Goal: Book appointment/travel/reservation

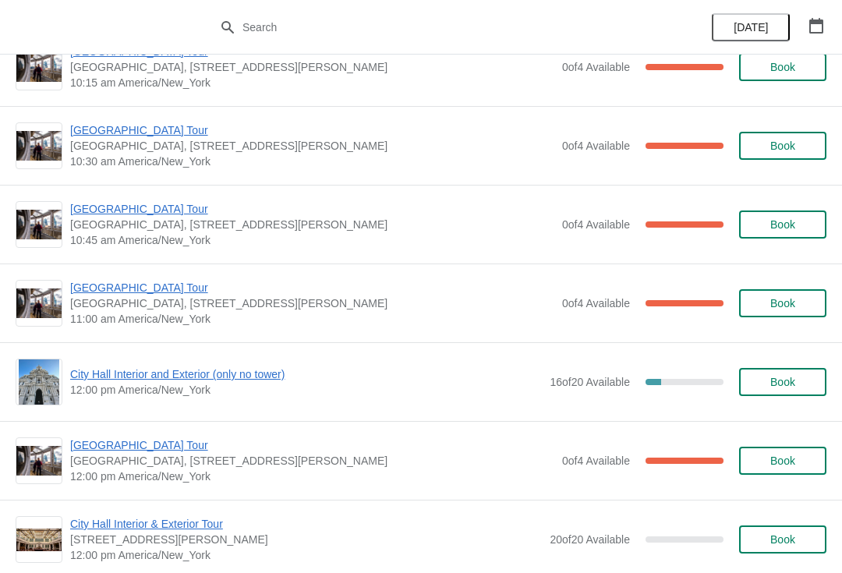
scroll to position [342, 0]
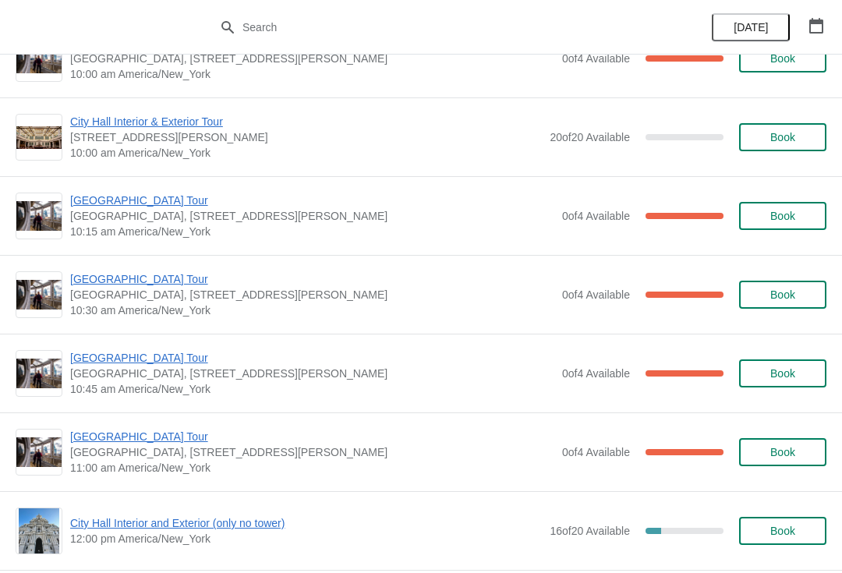
scroll to position [206, 0]
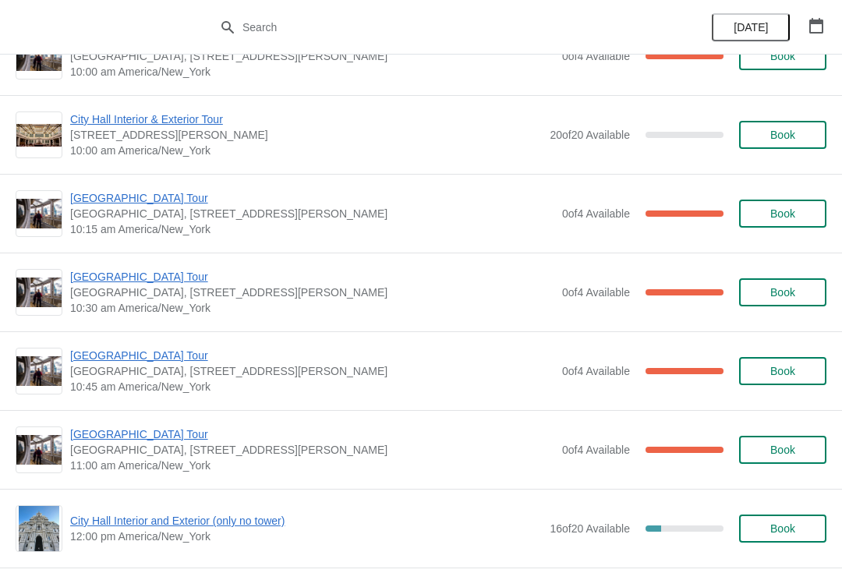
click at [123, 282] on span "[GEOGRAPHIC_DATA] Tour" at bounding box center [312, 277] width 484 height 16
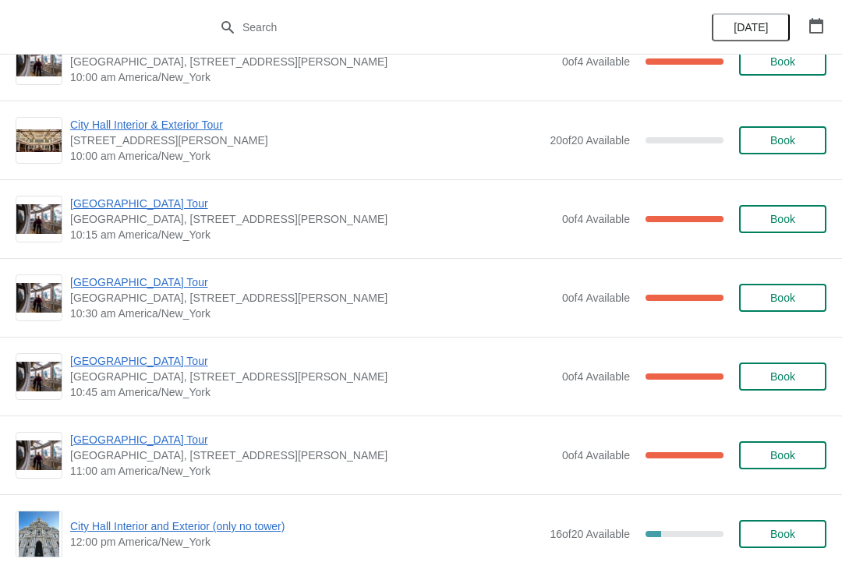
scroll to position [212, 0]
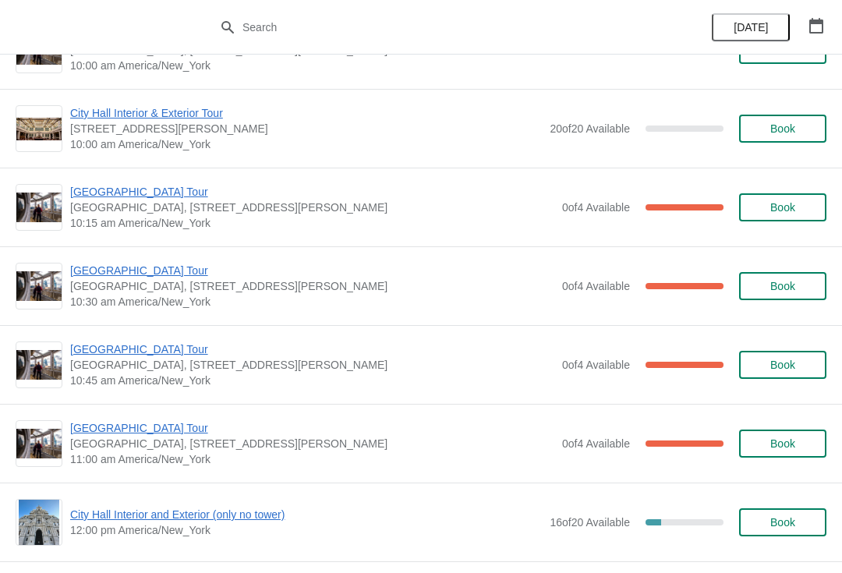
click at [99, 351] on span "[GEOGRAPHIC_DATA] Tour" at bounding box center [312, 350] width 484 height 16
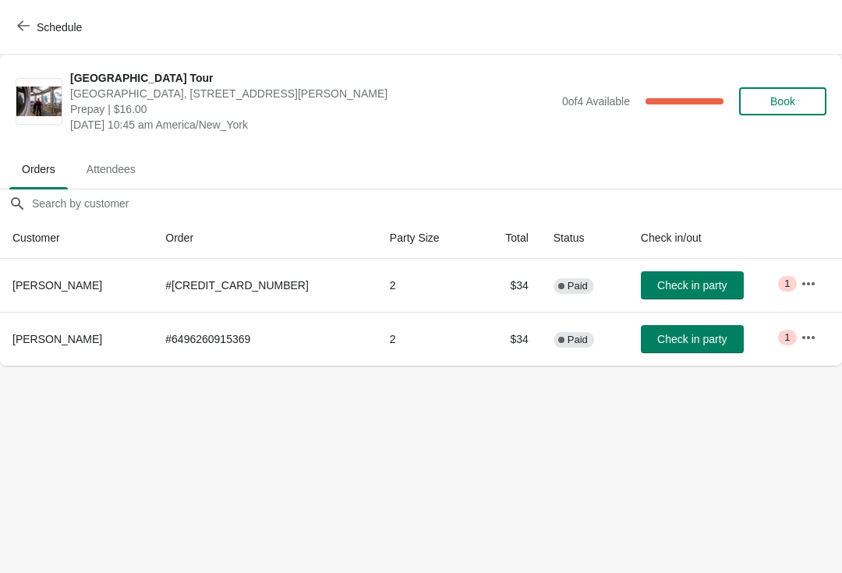
click at [671, 278] on button "Check in party" at bounding box center [692, 285] width 103 height 28
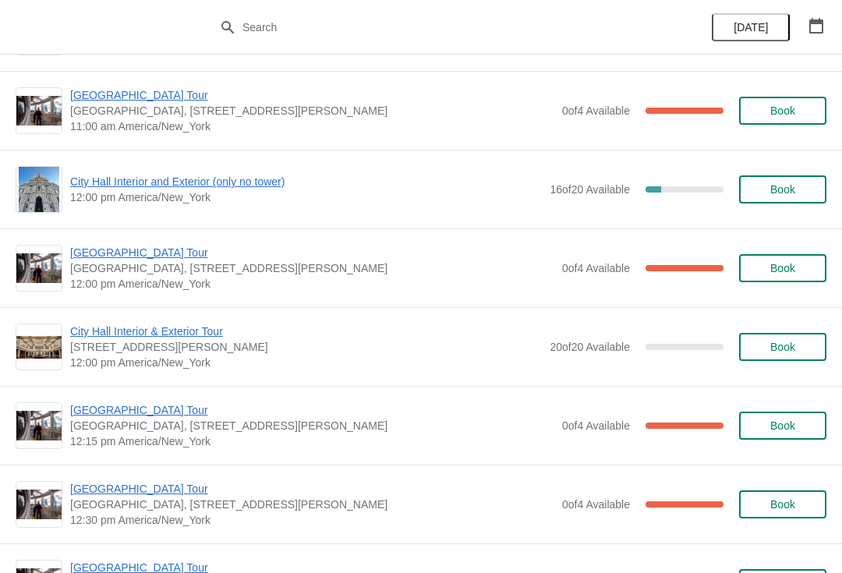
scroll to position [561, 0]
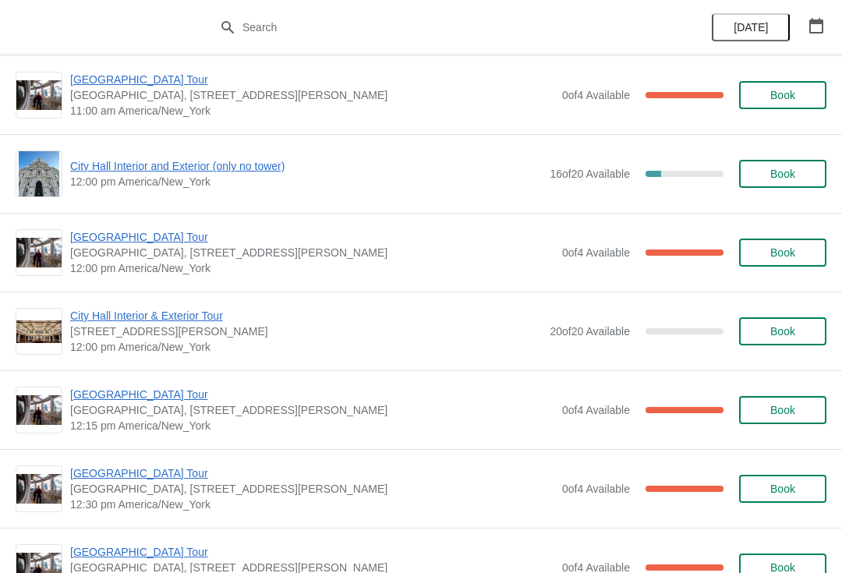
click at [109, 172] on span "City Hall Interior and Exterior (only no tower)" at bounding box center [306, 166] width 472 height 16
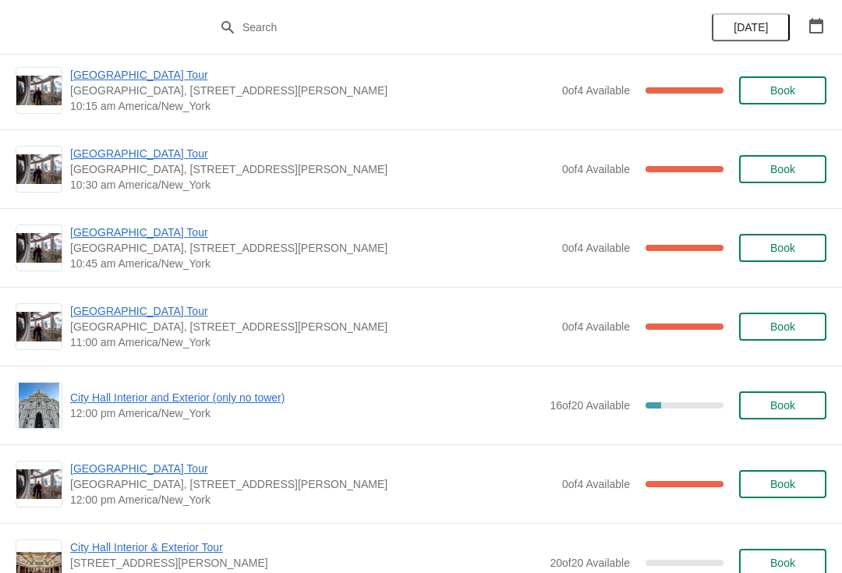
scroll to position [319, 0]
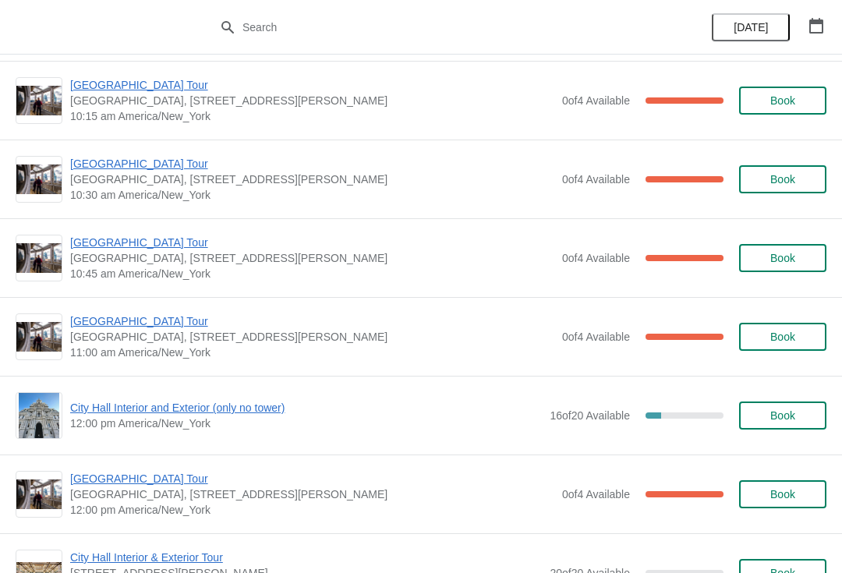
click at [102, 247] on span "[GEOGRAPHIC_DATA] Tour" at bounding box center [312, 243] width 484 height 16
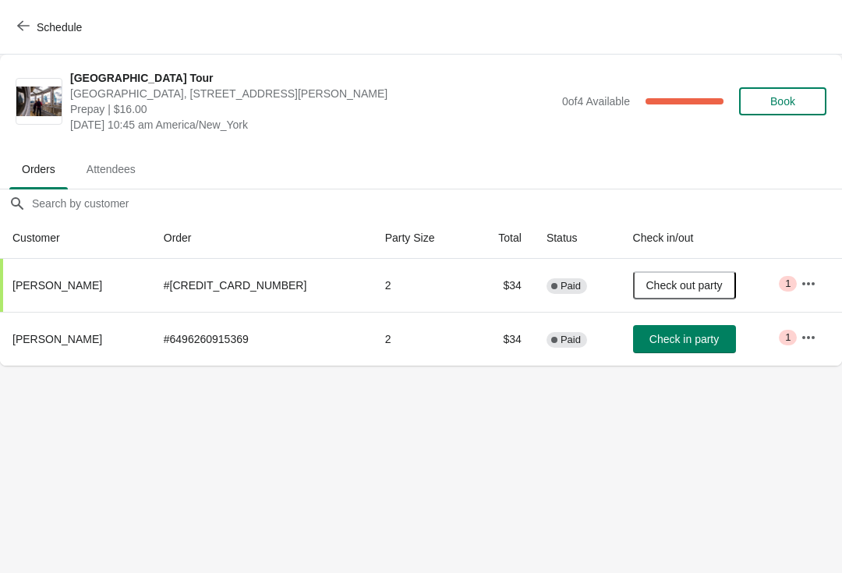
click at [35, 22] on span "Schedule" at bounding box center [51, 26] width 62 height 15
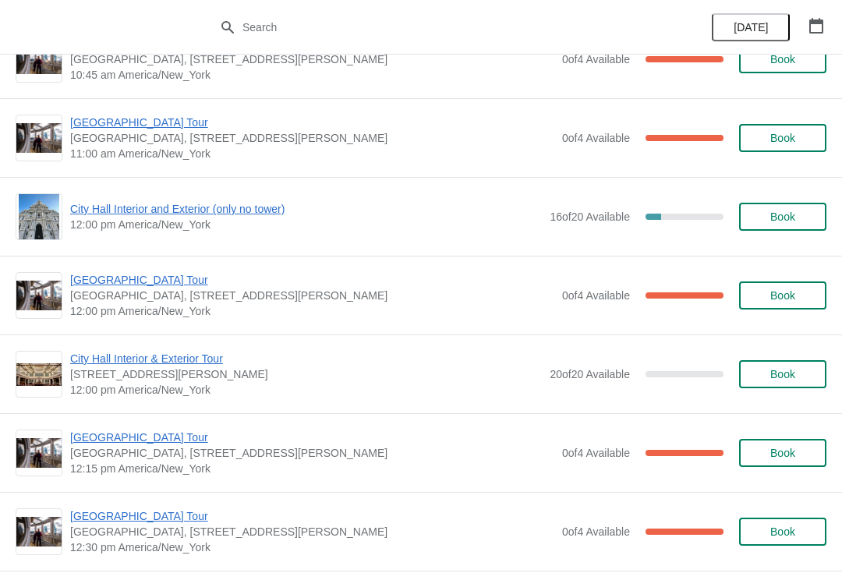
scroll to position [524, 0]
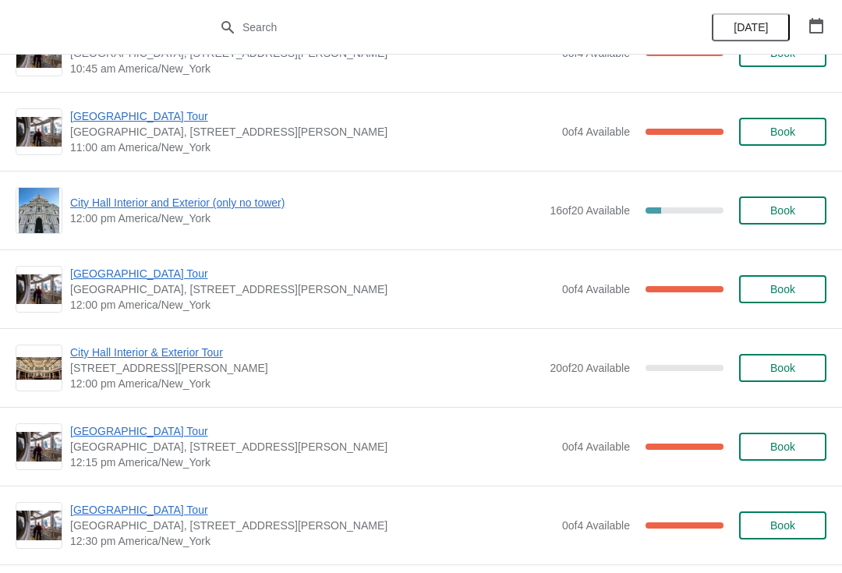
click at [112, 209] on span "City Hall Interior and Exterior (only no tower)" at bounding box center [306, 203] width 472 height 16
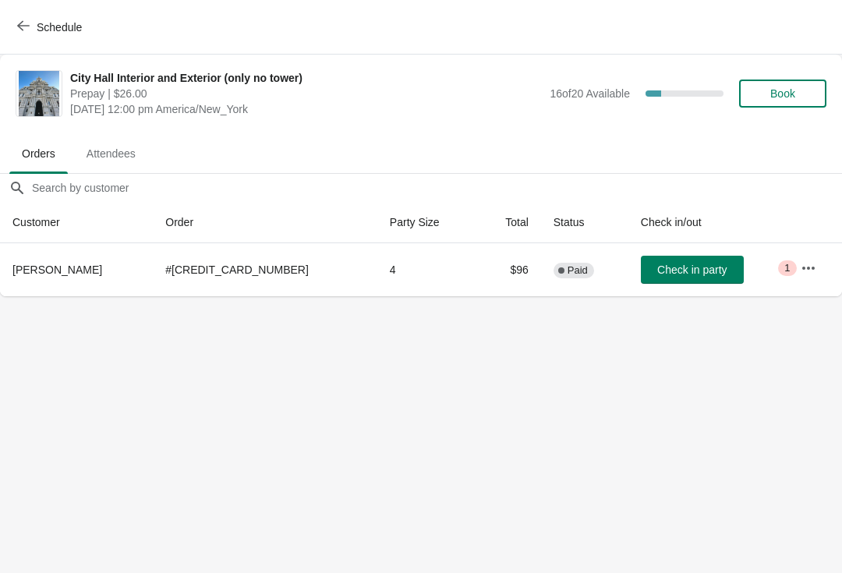
click at [36, 14] on button "Schedule" at bounding box center [51, 27] width 87 height 28
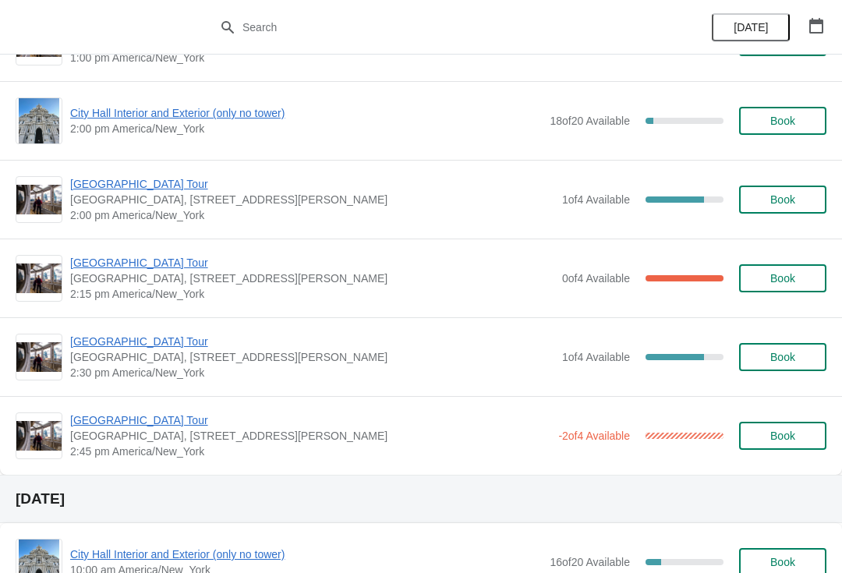
scroll to position [1158, 0]
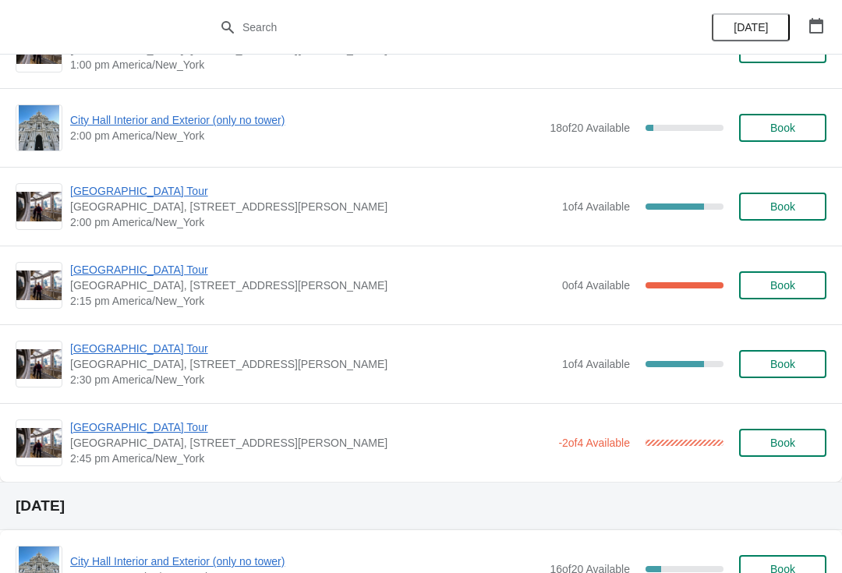
click at [110, 126] on span "City Hall Interior and Exterior (only no tower)" at bounding box center [306, 120] width 472 height 16
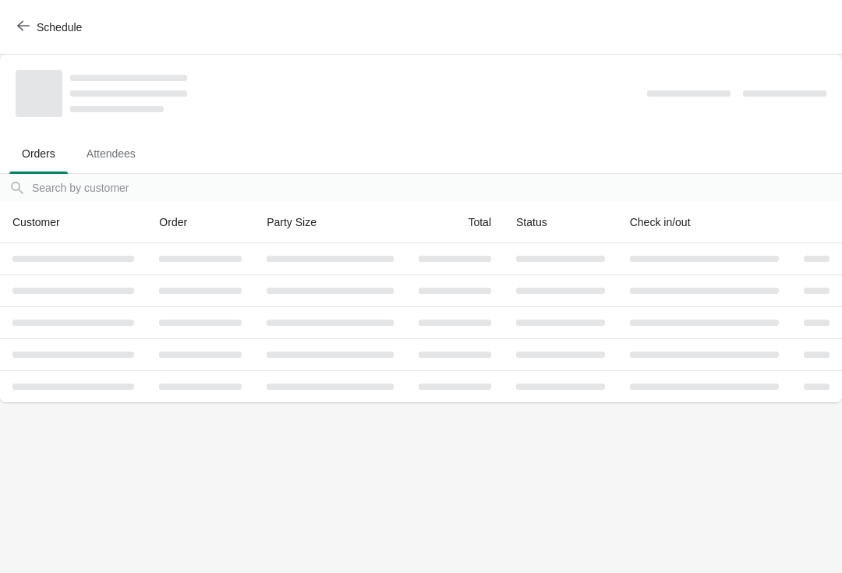
scroll to position [0, 0]
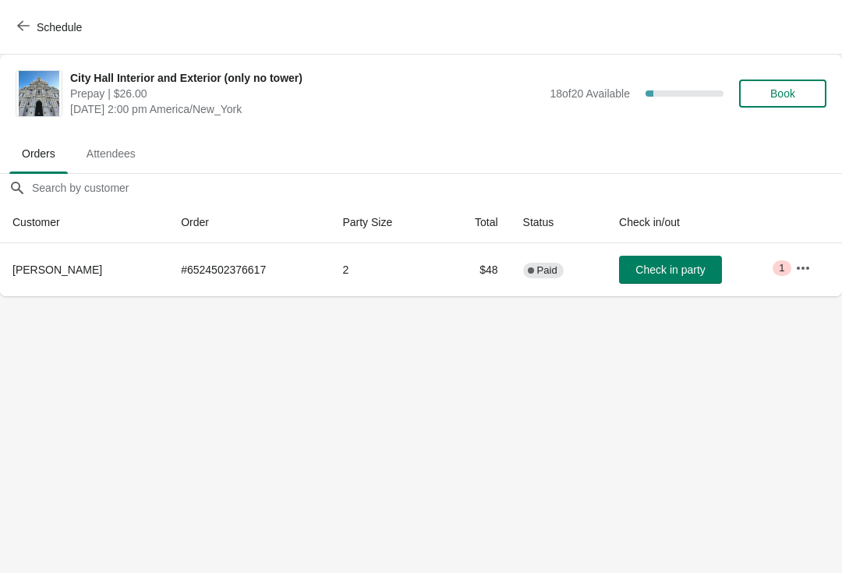
click at [13, 16] on button "Schedule" at bounding box center [51, 27] width 87 height 28
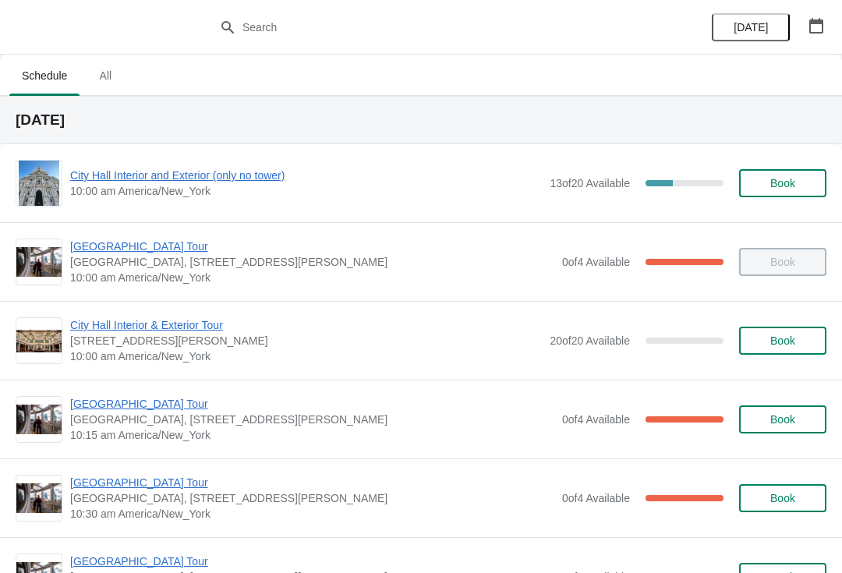
click at [756, 29] on span "[DATE]" at bounding box center [751, 27] width 34 height 12
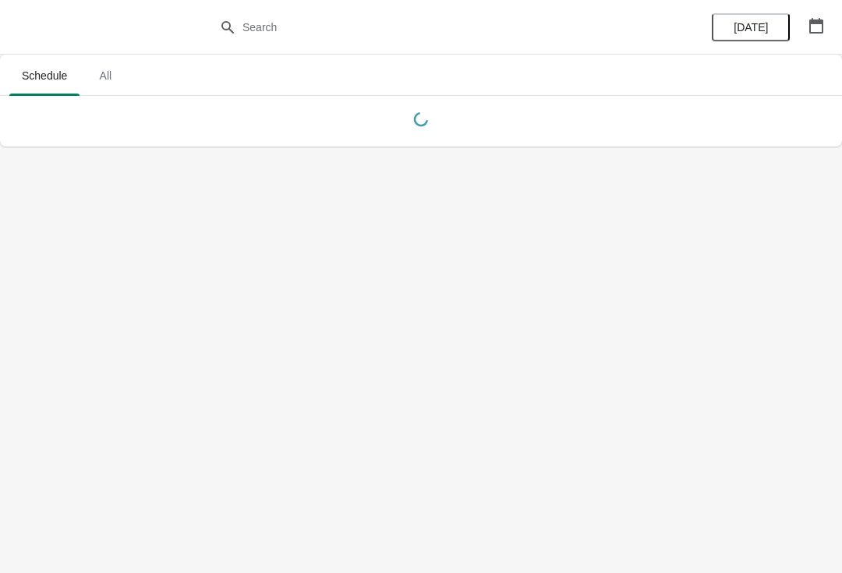
click at [822, 19] on icon "button" at bounding box center [817, 26] width 16 height 16
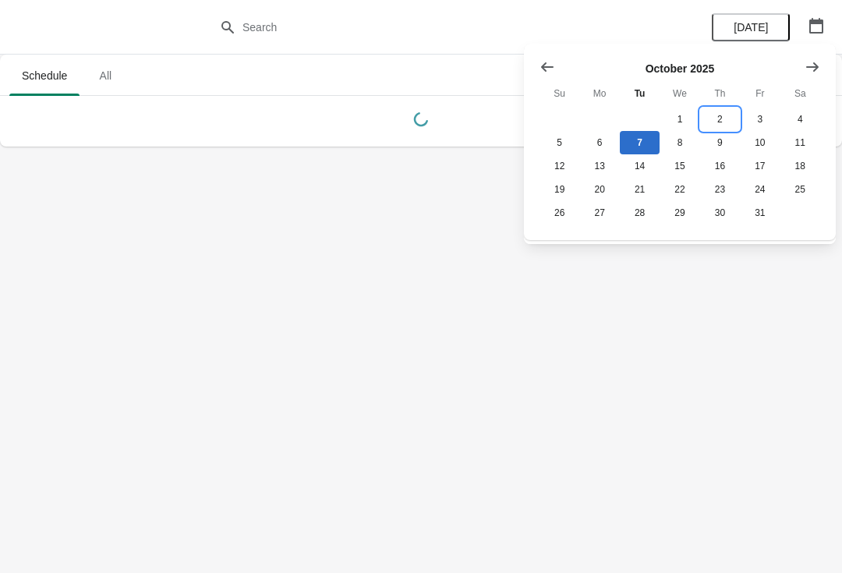
click at [713, 112] on button "2" at bounding box center [720, 119] width 40 height 23
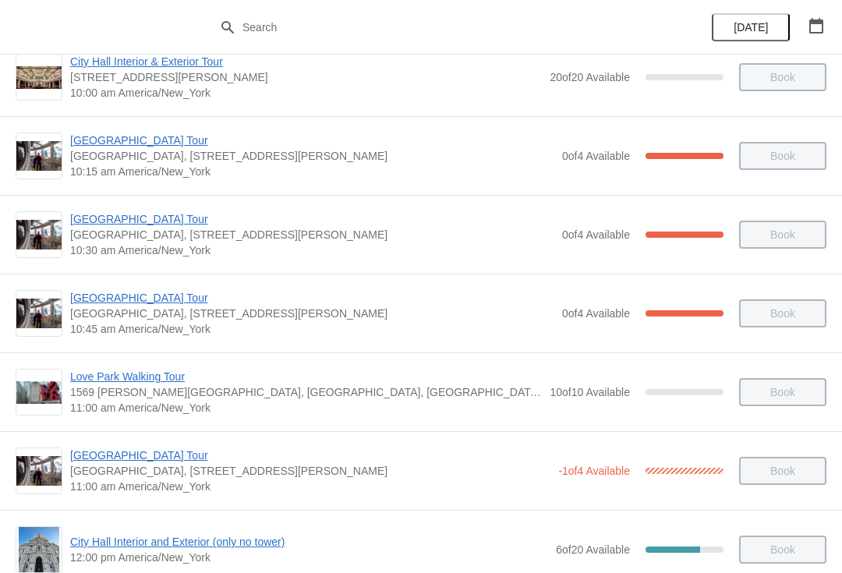
scroll to position [259, 0]
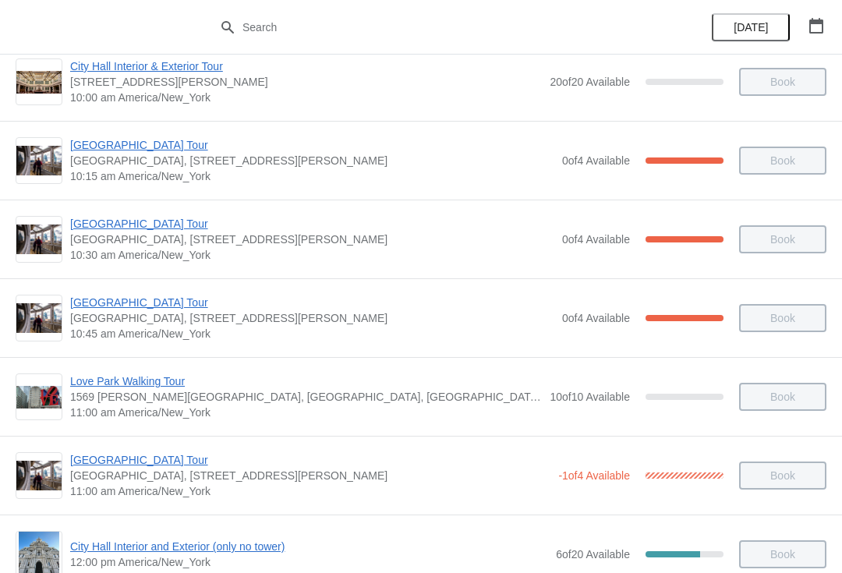
click at [815, 21] on icon "button" at bounding box center [816, 26] width 14 height 16
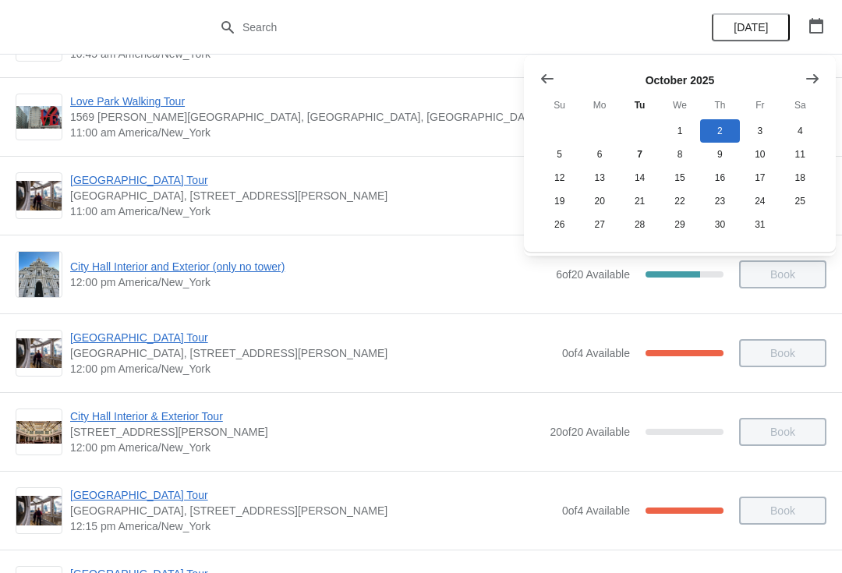
scroll to position [561, 0]
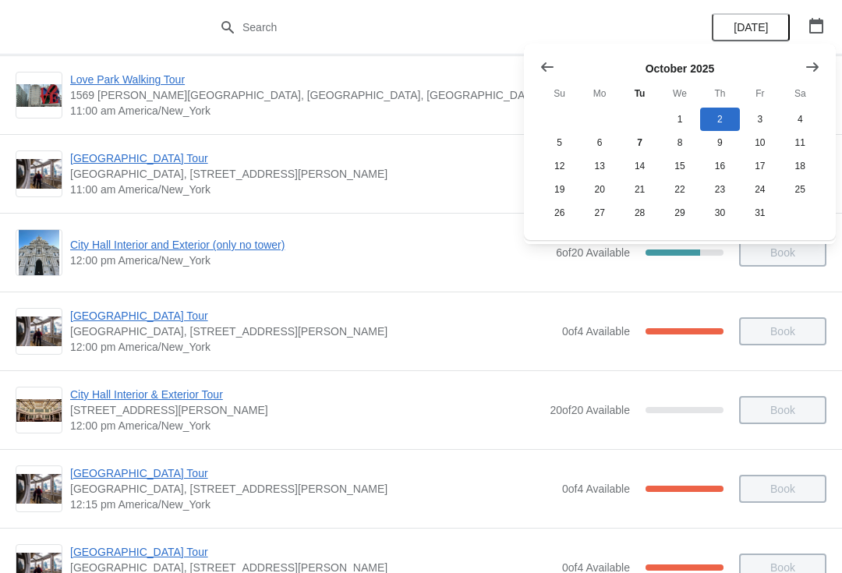
click at [101, 250] on span "City Hall Interior and Exterior (only no tower)" at bounding box center [309, 245] width 478 height 16
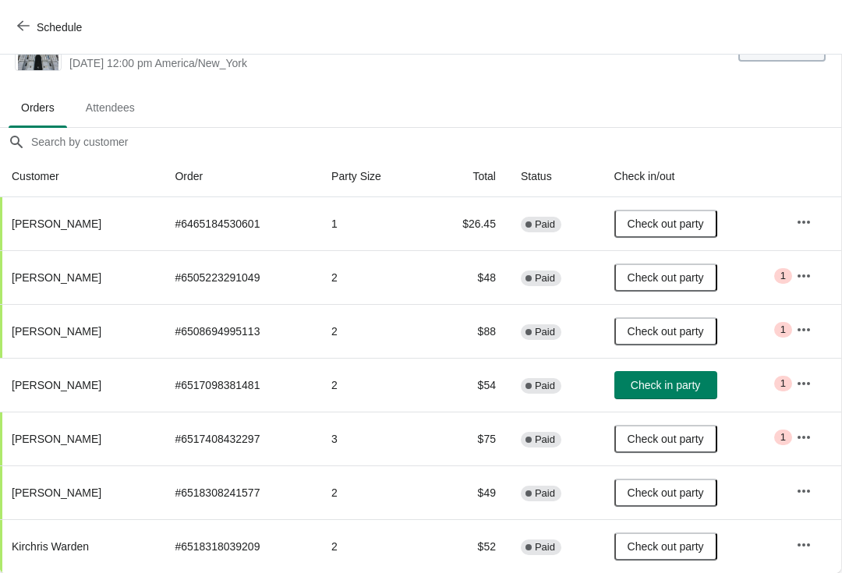
scroll to position [46, 1]
click at [817, 372] on button "button" at bounding box center [804, 384] width 28 height 28
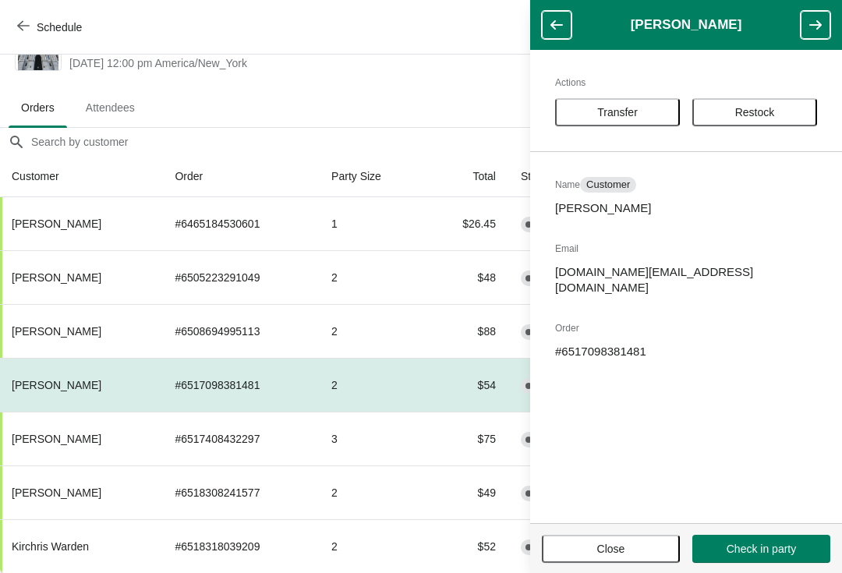
click at [630, 106] on span "Transfer" at bounding box center [617, 112] width 41 height 12
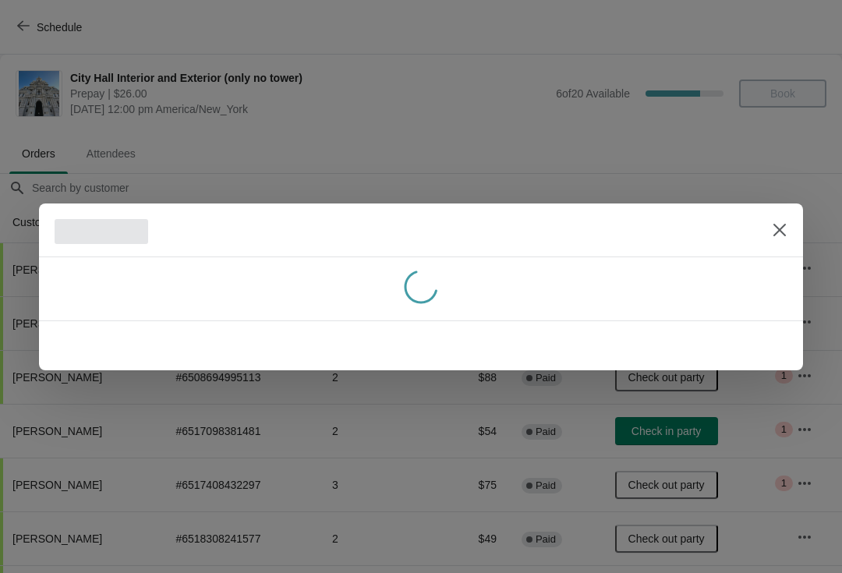
scroll to position [46, 0]
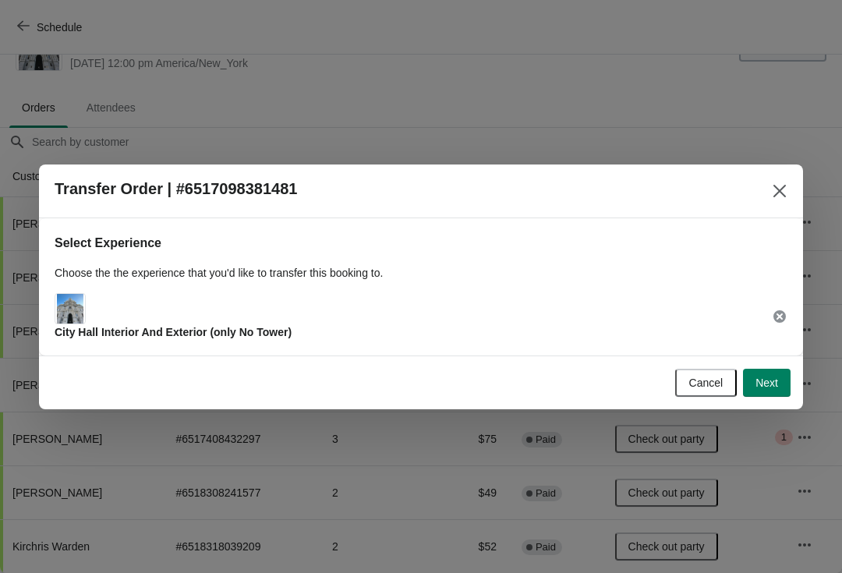
click at [766, 390] on button "Next" at bounding box center [767, 383] width 48 height 28
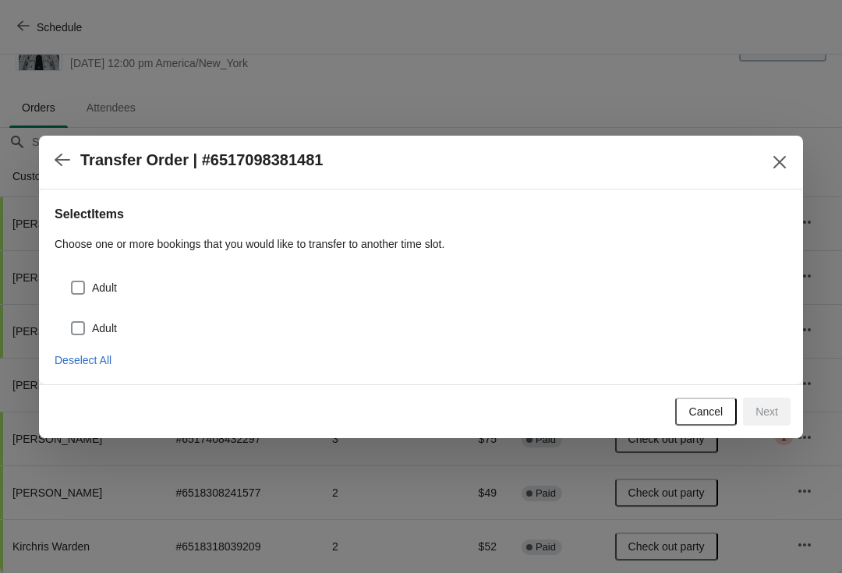
click at [74, 286] on span at bounding box center [78, 288] width 14 height 14
click at [72, 281] on input "Adult" at bounding box center [71, 281] width 1 height 1
checkbox input "true"
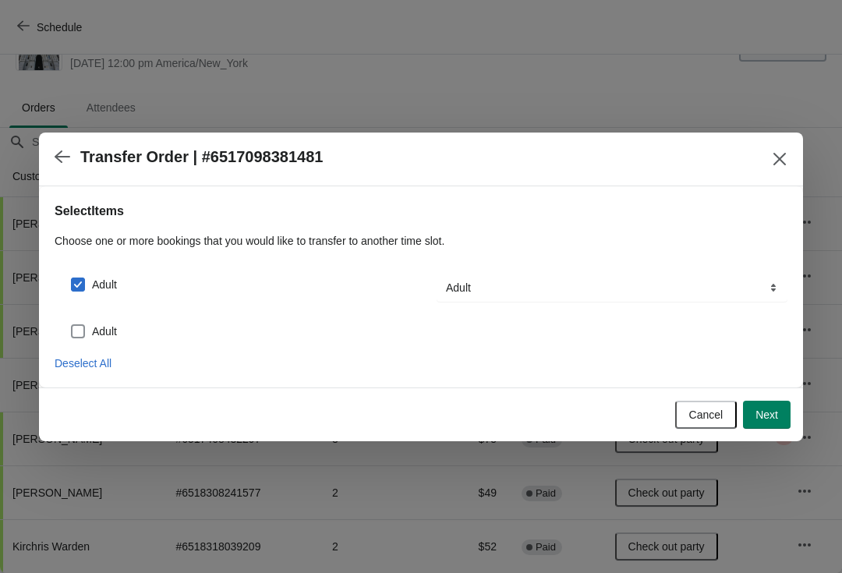
click at [83, 322] on label "Adult" at bounding box center [93, 331] width 47 height 22
click at [72, 324] on input "Adult" at bounding box center [71, 324] width 1 height 1
checkbox input "true"
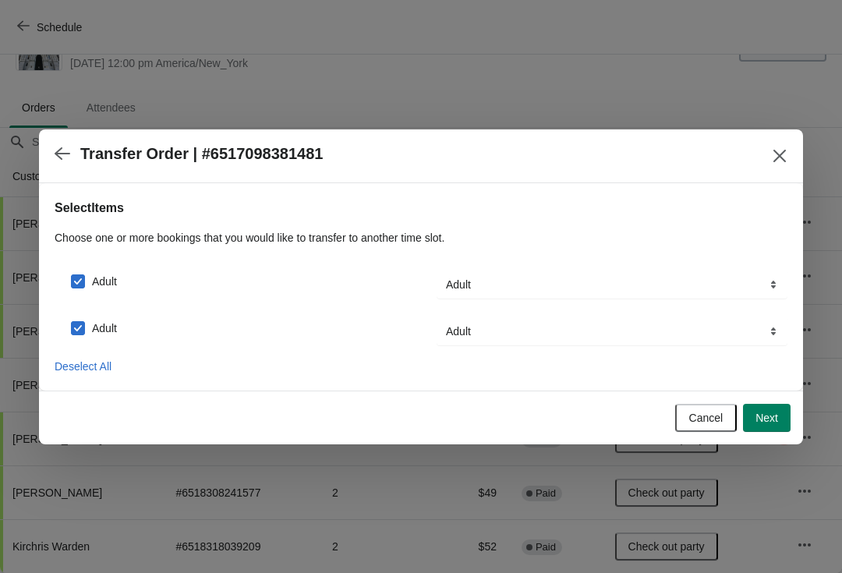
click at [776, 430] on button "Next" at bounding box center [767, 418] width 48 height 28
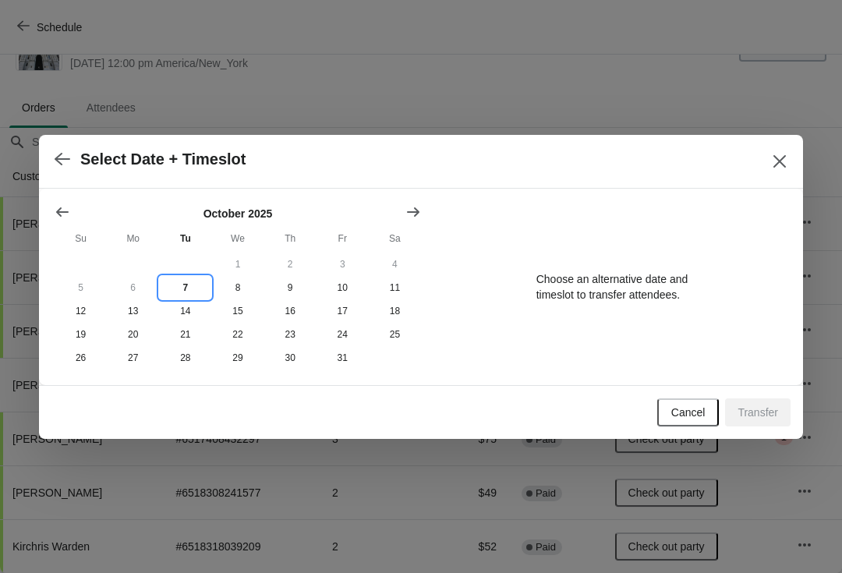
click at [187, 285] on button "7" at bounding box center [185, 287] width 52 height 23
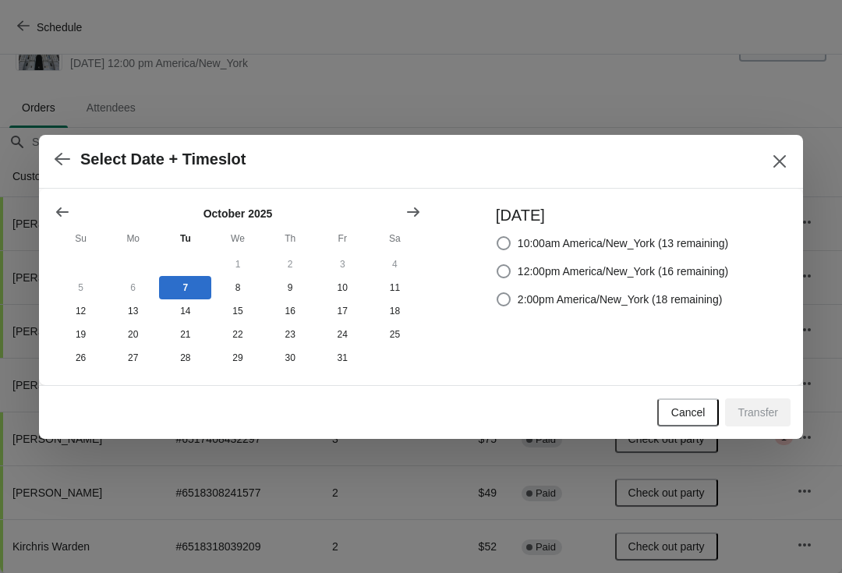
click at [508, 267] on span at bounding box center [504, 271] width 14 height 14
click at [497, 265] on input "12:00pm America/New_York (16 remaining)" at bounding box center [497, 264] width 1 height 1
radio input "true"
click at [780, 421] on button "Transfer" at bounding box center [757, 412] width 65 height 28
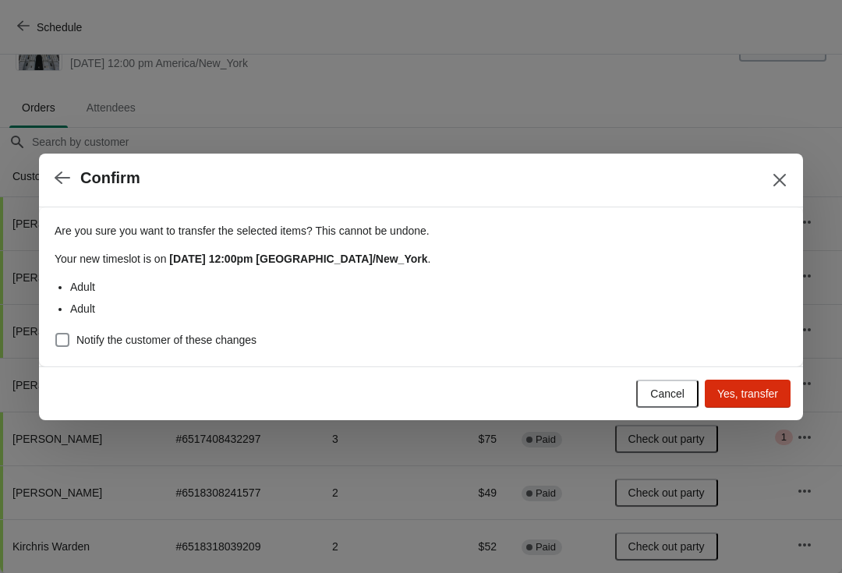
click at [763, 391] on span "Yes, transfer" at bounding box center [747, 394] width 61 height 12
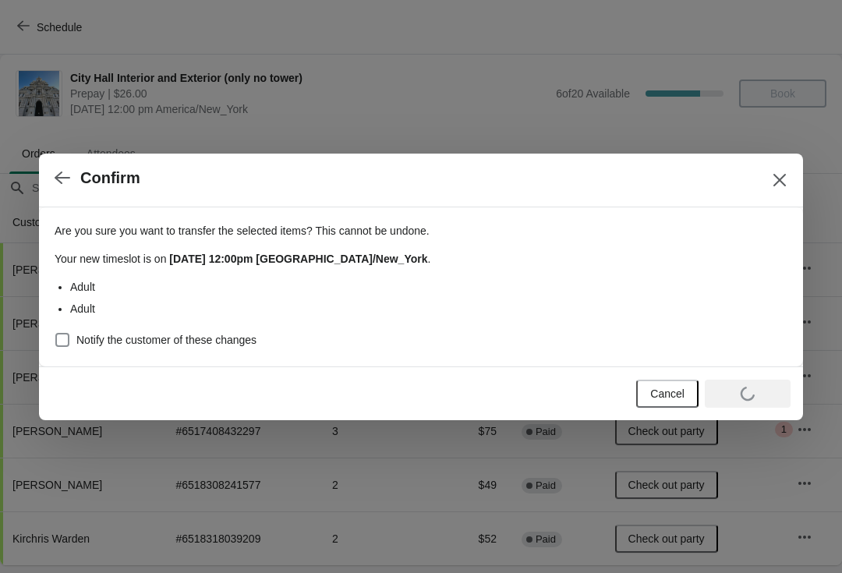
scroll to position [0, 0]
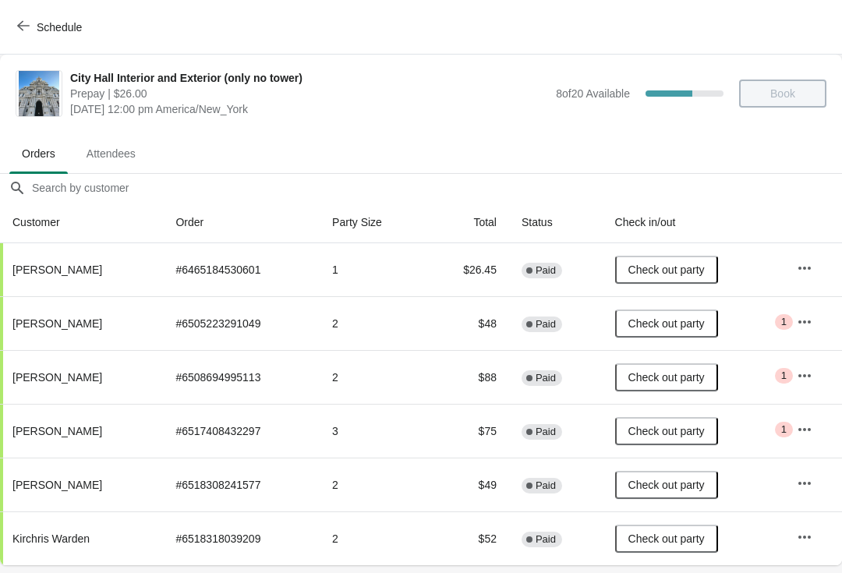
click at [27, 25] on icon "button" at bounding box center [23, 25] width 12 height 12
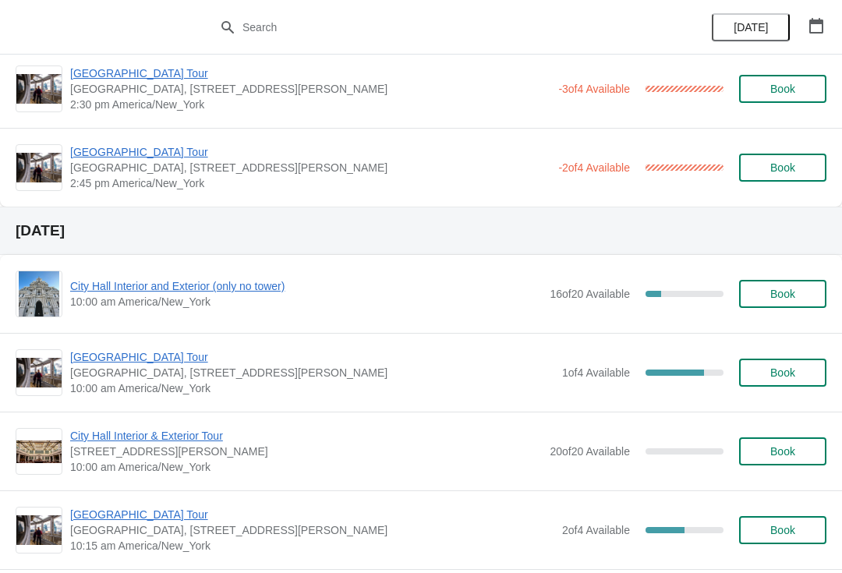
scroll to position [1440, 0]
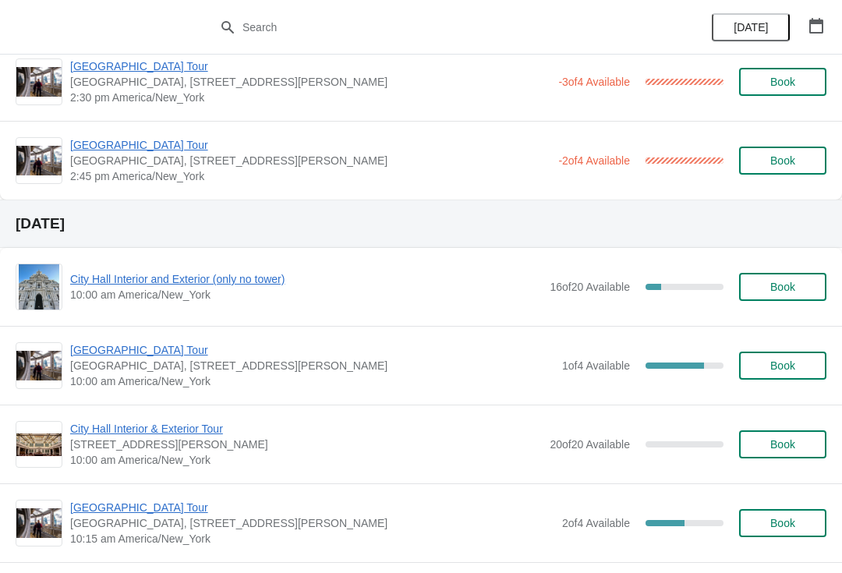
click at [70, 257] on div "City Hall Interior and Exterior (only no tower) 10:00 am America/New_York 16 of…" at bounding box center [421, 287] width 842 height 78
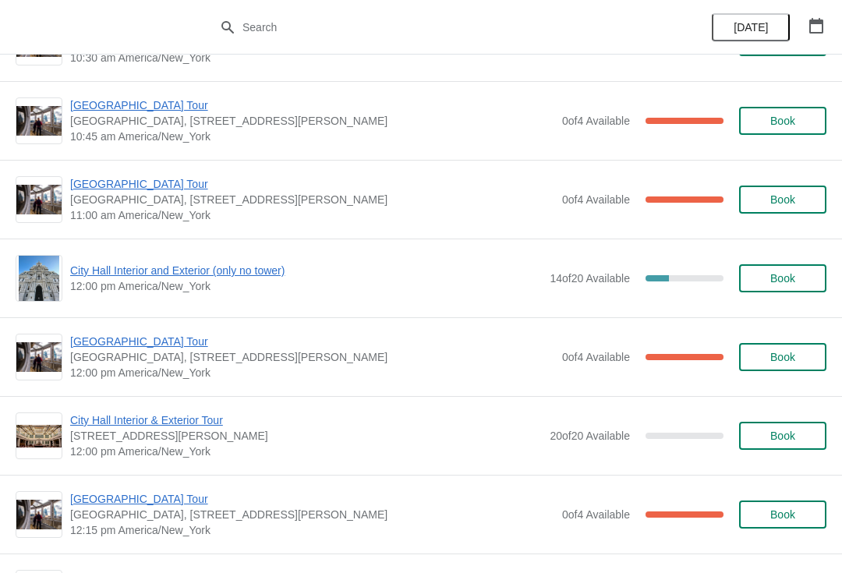
scroll to position [452, 0]
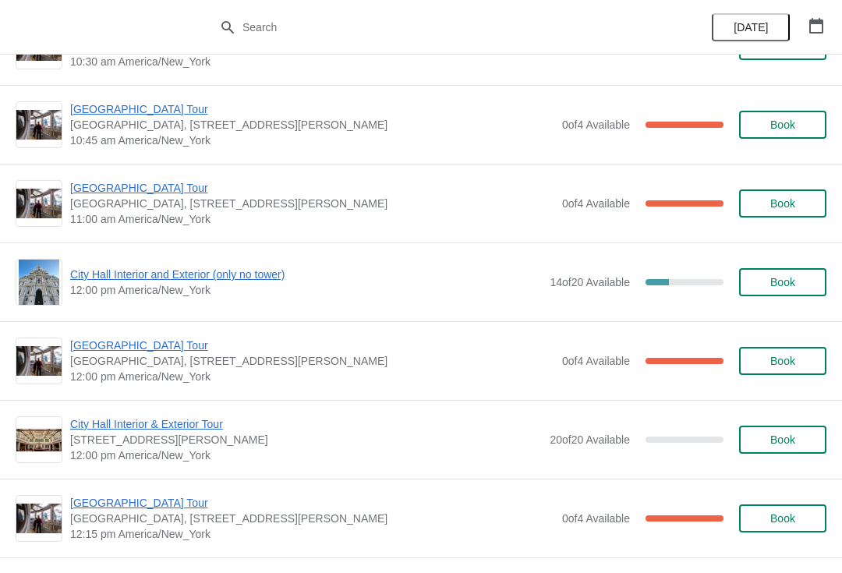
click at [144, 127] on span "[GEOGRAPHIC_DATA], [STREET_ADDRESS][PERSON_NAME]" at bounding box center [312, 125] width 484 height 16
click at [128, 112] on span "[GEOGRAPHIC_DATA] Tour" at bounding box center [312, 109] width 484 height 16
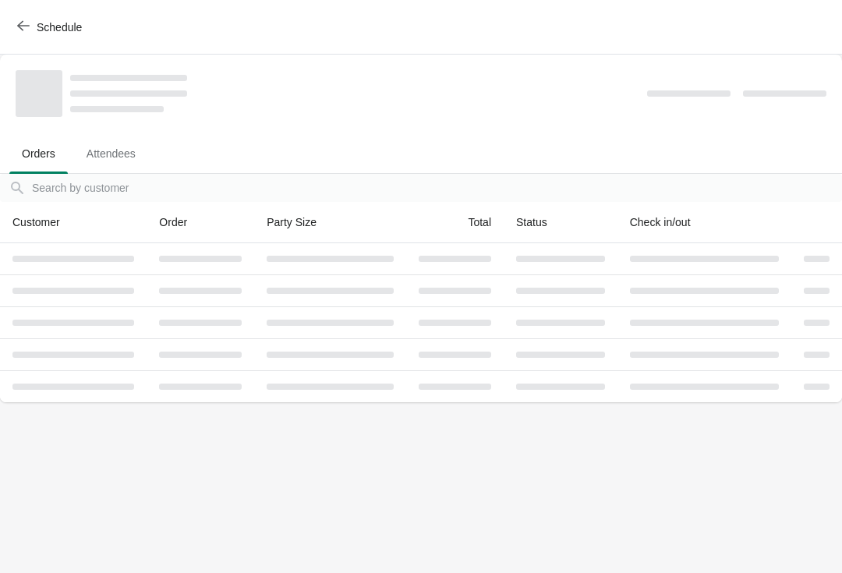
scroll to position [0, 0]
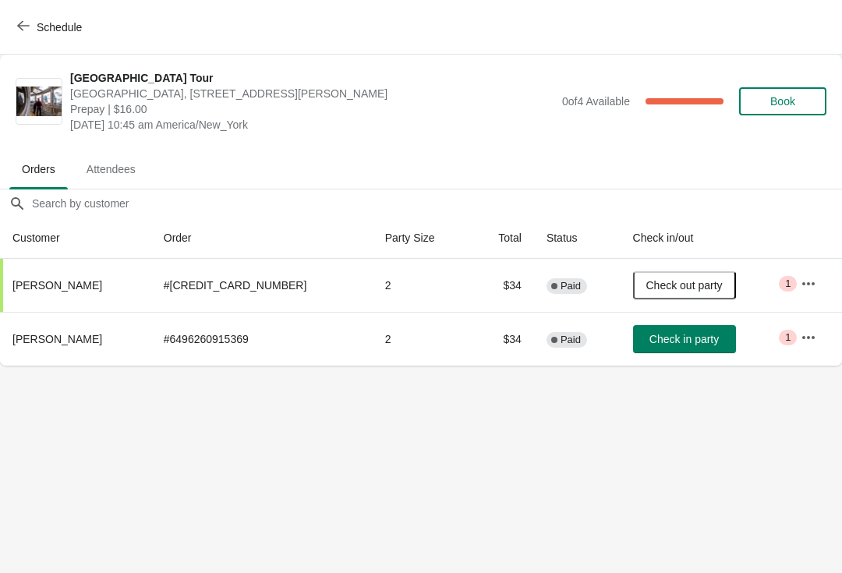
click at [30, 29] on span "Schedule" at bounding box center [51, 26] width 62 height 15
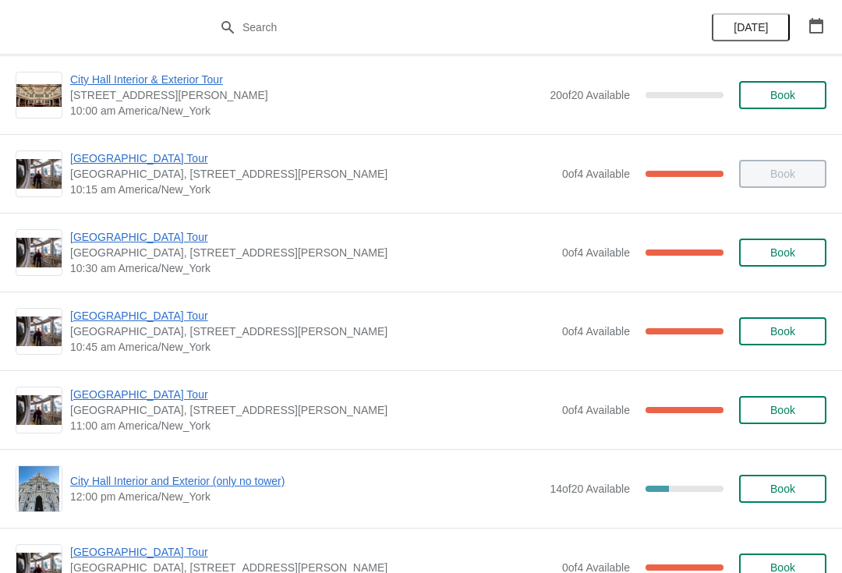
scroll to position [266, 0]
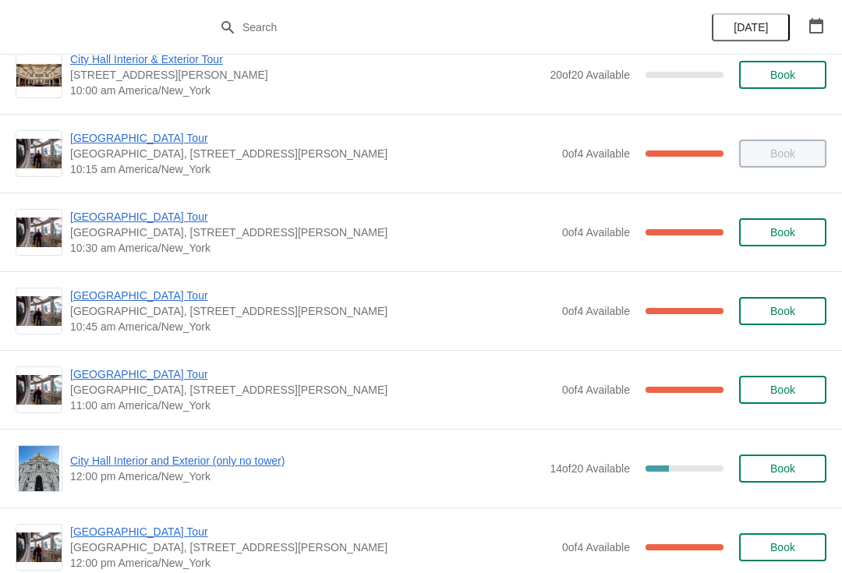
click at [157, 300] on span "[GEOGRAPHIC_DATA] Tour" at bounding box center [312, 296] width 484 height 16
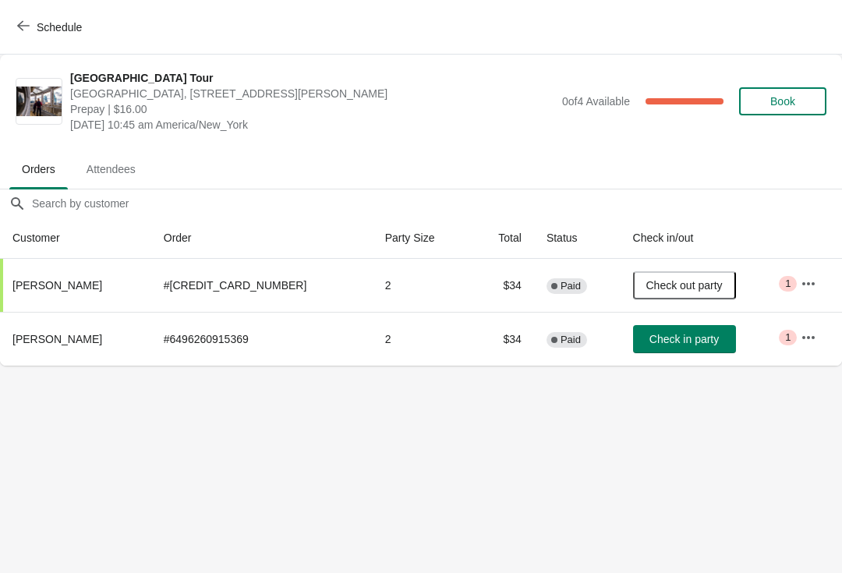
click at [23, 33] on span "button" at bounding box center [23, 26] width 12 height 15
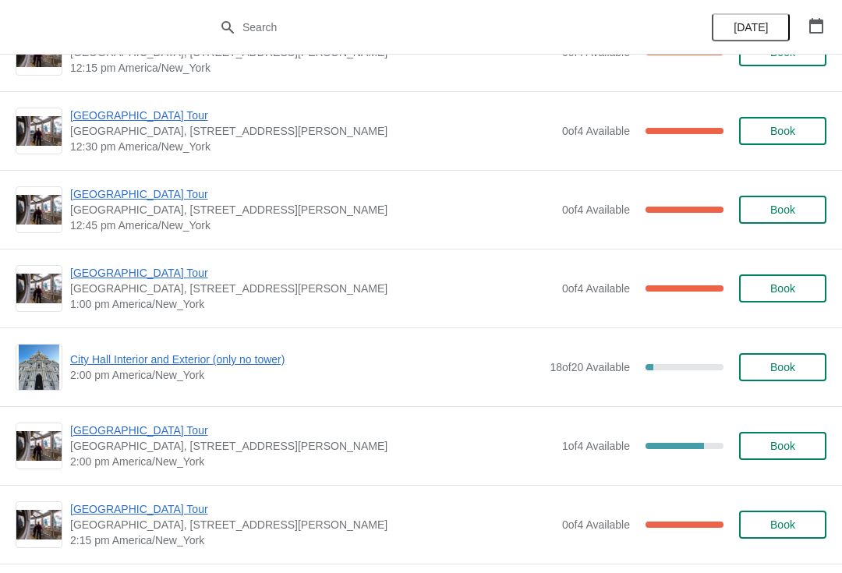
scroll to position [924, 0]
